Goal: Task Accomplishment & Management: Manage account settings

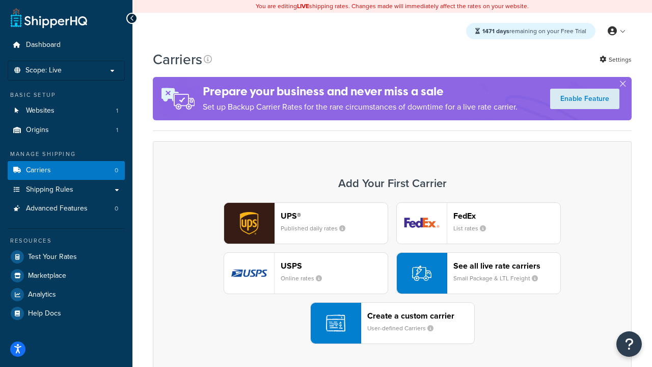
click at [392, 273] on div "UPS® Published daily rates FedEx List rates USPS Online rates See all live rate…" at bounding box center [391, 273] width 457 height 142
click at [507, 215] on header "FedEx" at bounding box center [506, 216] width 107 height 10
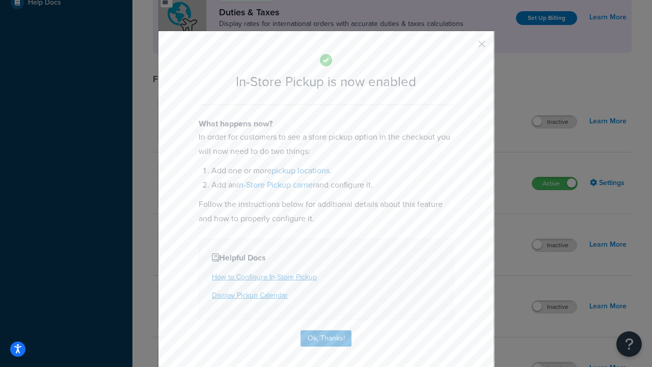
click at [466, 47] on button "button" at bounding box center [466, 47] width 3 height 3
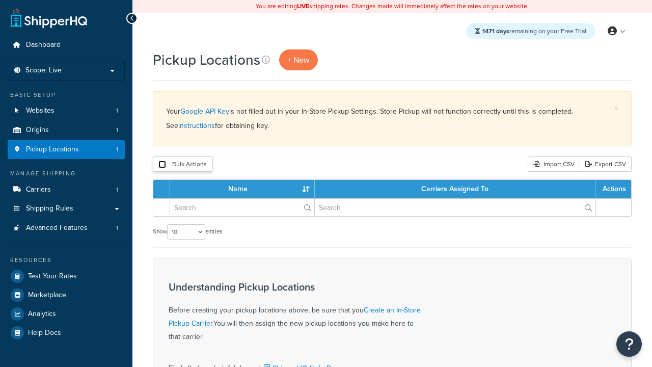
click at [162, 164] on input "checkbox" at bounding box center [162, 164] width 8 height 8
checkbox input "true"
click at [0, 0] on button "Delete" at bounding box center [0, 0] width 0 height 0
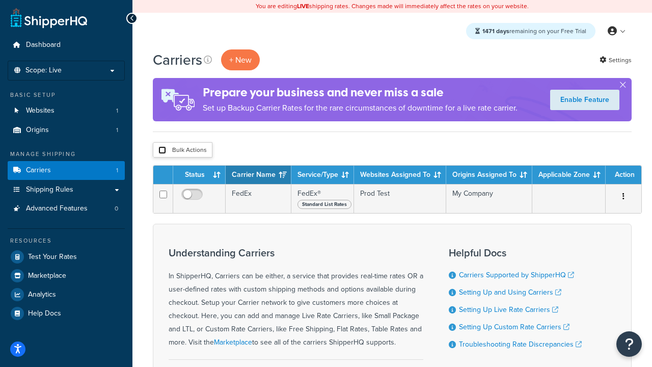
click at [162, 150] on input "checkbox" at bounding box center [162, 150] width 8 height 8
checkbox input "true"
click at [0, 0] on button "Delete" at bounding box center [0, 0] width 0 height 0
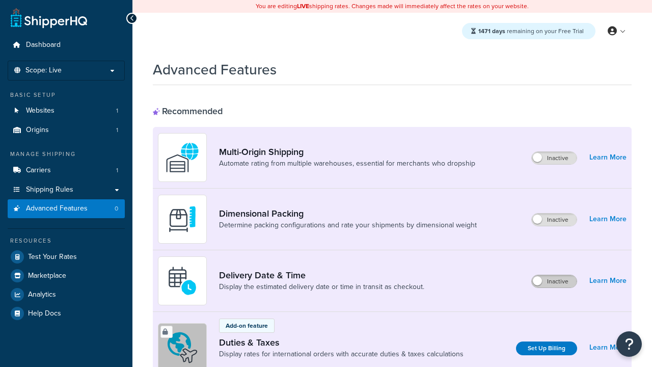
click at [554, 281] on label "Inactive" at bounding box center [553, 281] width 45 height 12
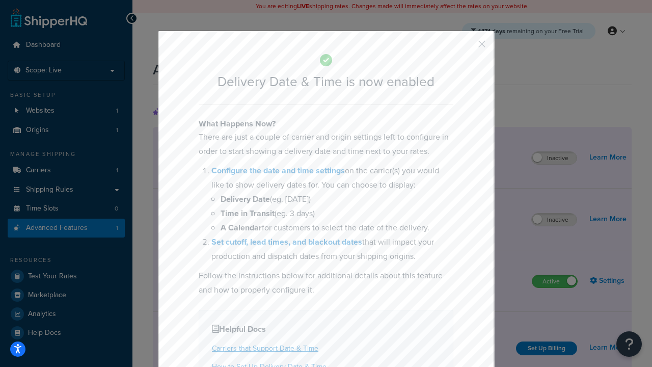
click at [466, 47] on button "button" at bounding box center [466, 47] width 3 height 3
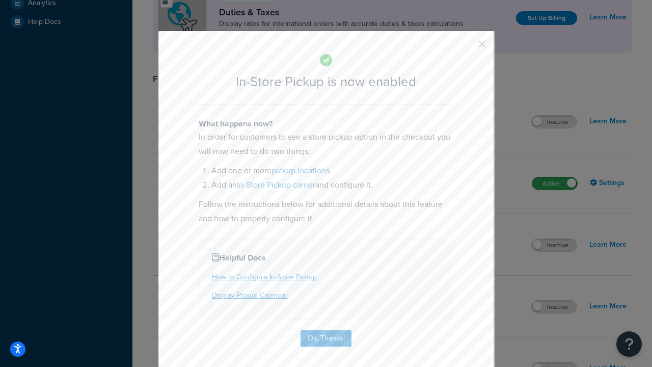
scroll to position [349, 0]
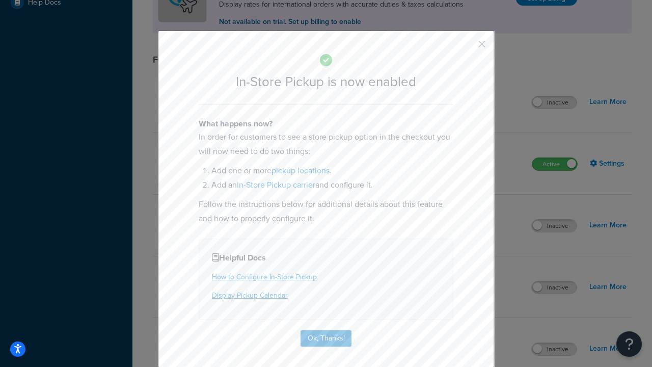
click at [466, 47] on button "button" at bounding box center [466, 47] width 3 height 3
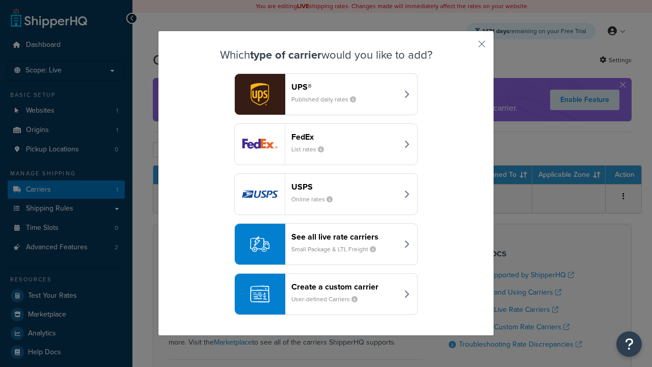
click at [326, 294] on div "Create a custom carrier User-defined Carriers" at bounding box center [344, 294] width 106 height 24
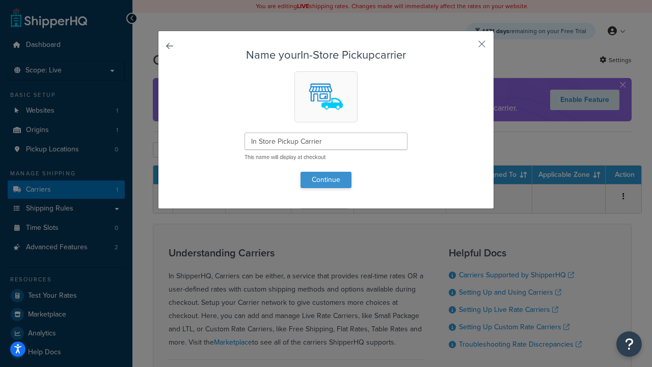
type input "In Store Pickup Carrier"
click at [326, 179] on button "Continue" at bounding box center [325, 180] width 51 height 16
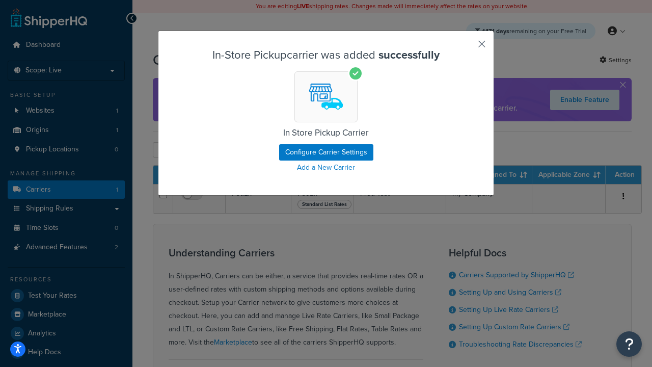
click at [466, 47] on button "button" at bounding box center [466, 47] width 3 height 3
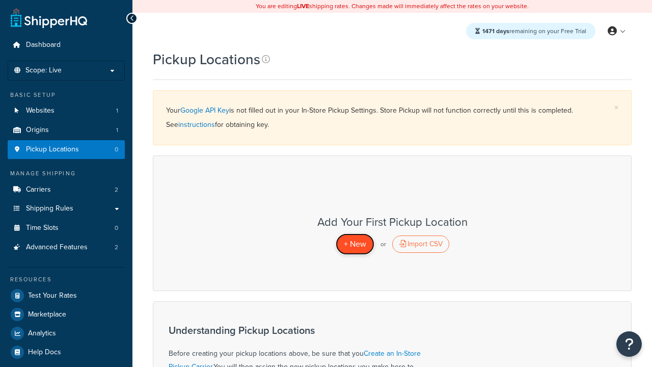
click at [354, 243] on span "+ New" at bounding box center [355, 244] width 22 height 12
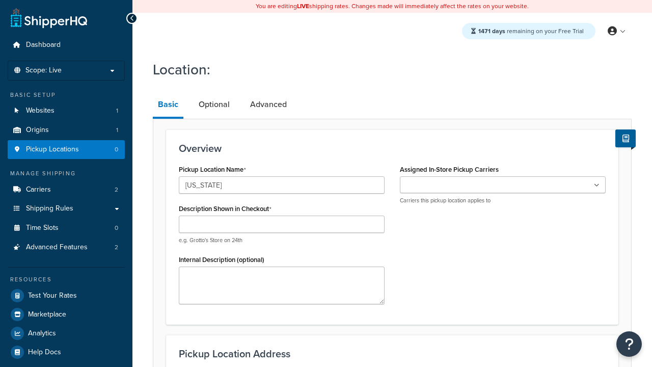
type input "California"
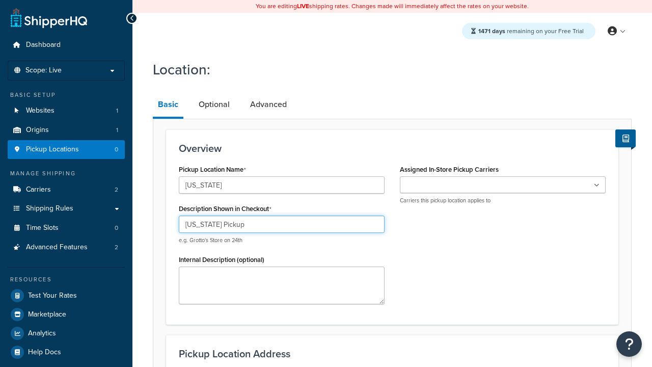
type input "California Pickup"
click at [502, 185] on ul at bounding box center [503, 184] width 206 height 17
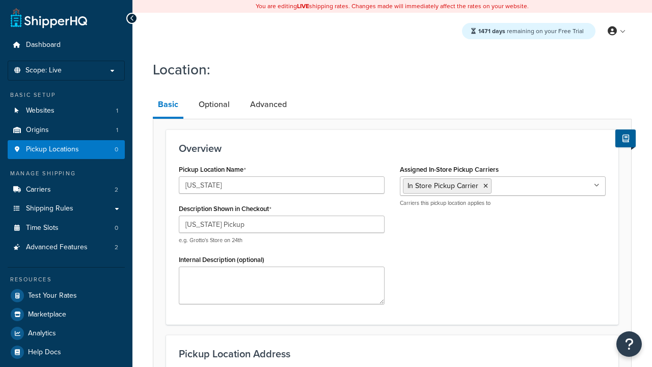
type input "3385 Michelson Drive"
type input "Suite B"
type input "Irvine"
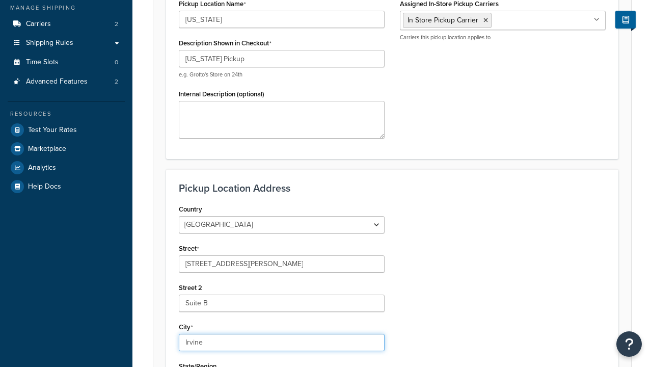
select select "5"
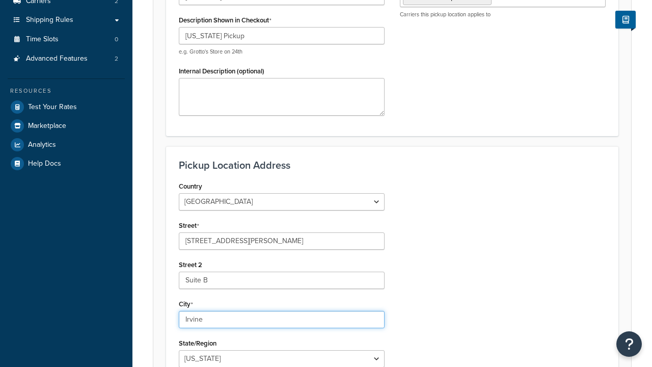
type input "Irvine"
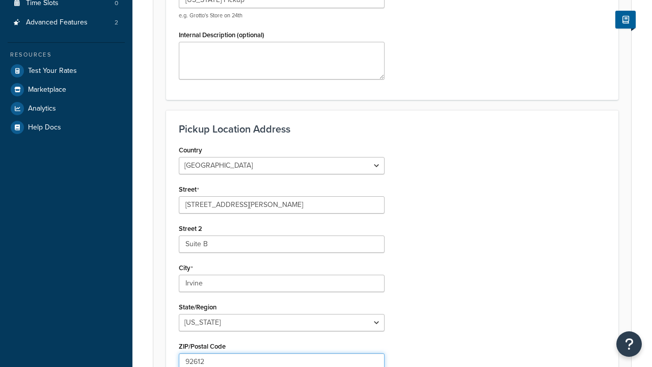
scroll to position [0, 0]
type input "92612"
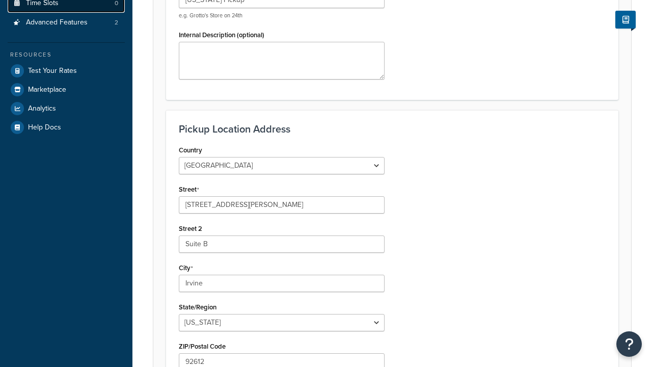
click at [66, 13] on link "Time Slots 0" at bounding box center [66, 3] width 117 height 19
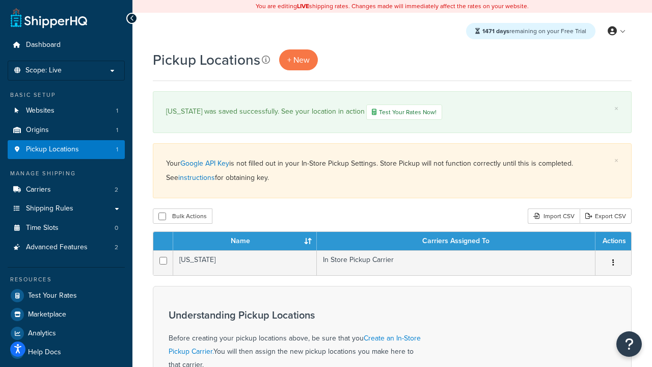
click at [266, 60] on icon at bounding box center [266, 59] width 8 height 8
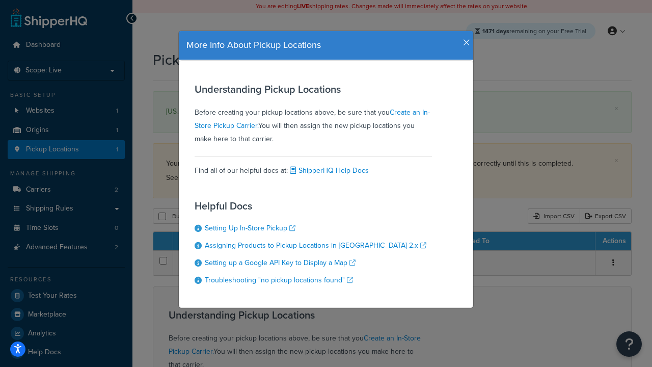
click at [464, 39] on icon "button" at bounding box center [466, 42] width 7 height 9
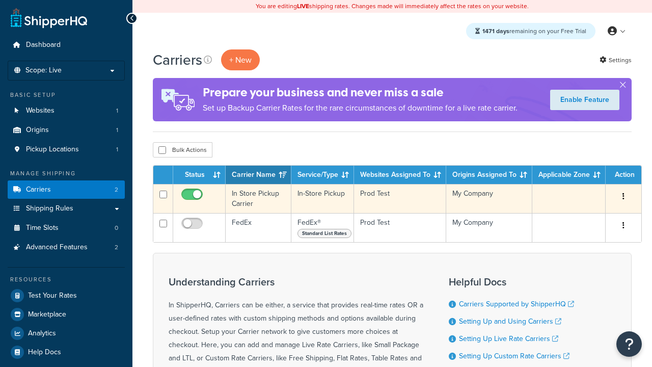
click at [623, 197] on icon "button" at bounding box center [623, 195] width 2 height 7
click at [0, 0] on link "Delete" at bounding box center [0, 0] width 0 height 0
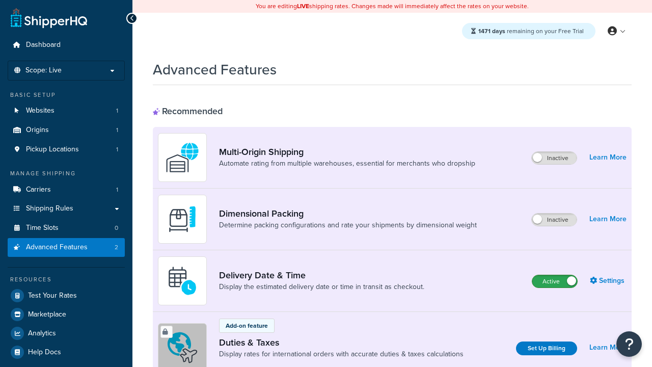
click at [554, 281] on label "Active" at bounding box center [554, 281] width 45 height 12
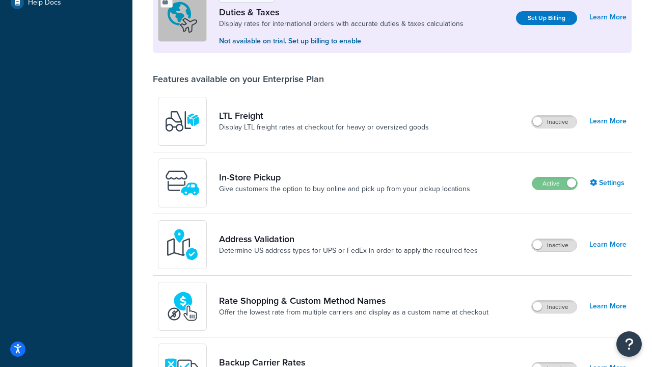
scroll to position [311, 0]
